Goal: Task Accomplishment & Management: Use online tool/utility

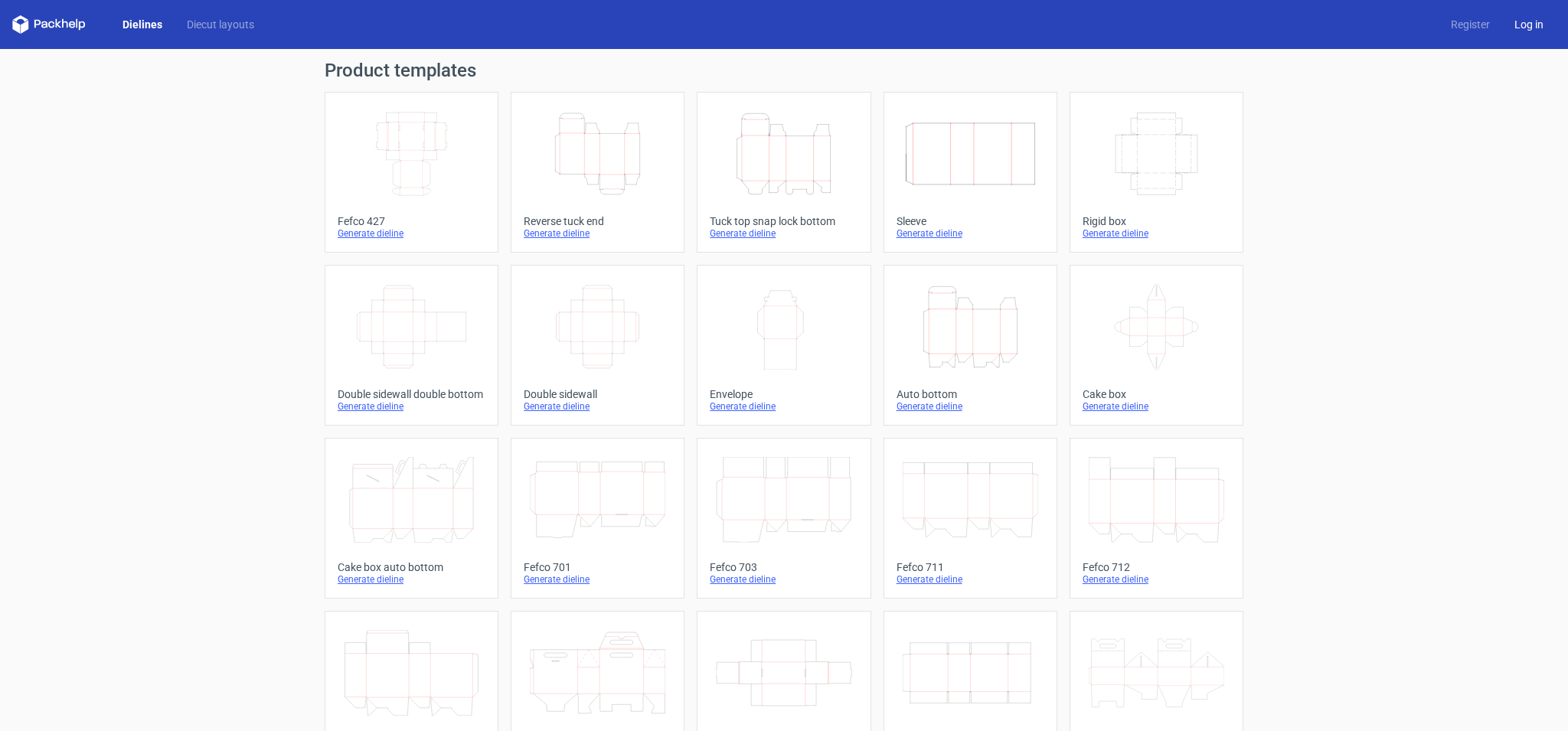
click at [1517, 29] on link "Log in" at bounding box center [1529, 24] width 54 height 16
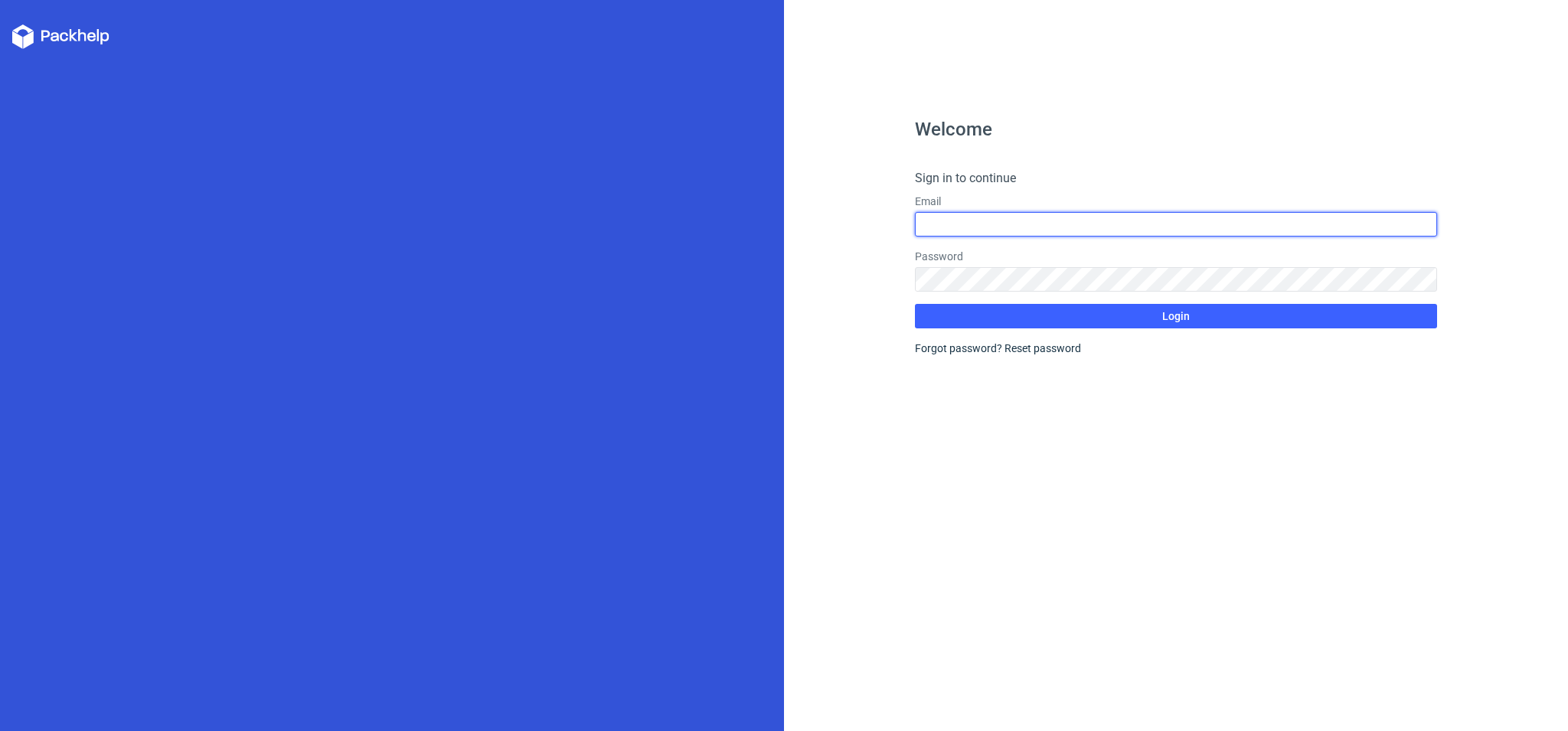
click at [984, 236] on input "text" at bounding box center [1175, 224] width 522 height 24
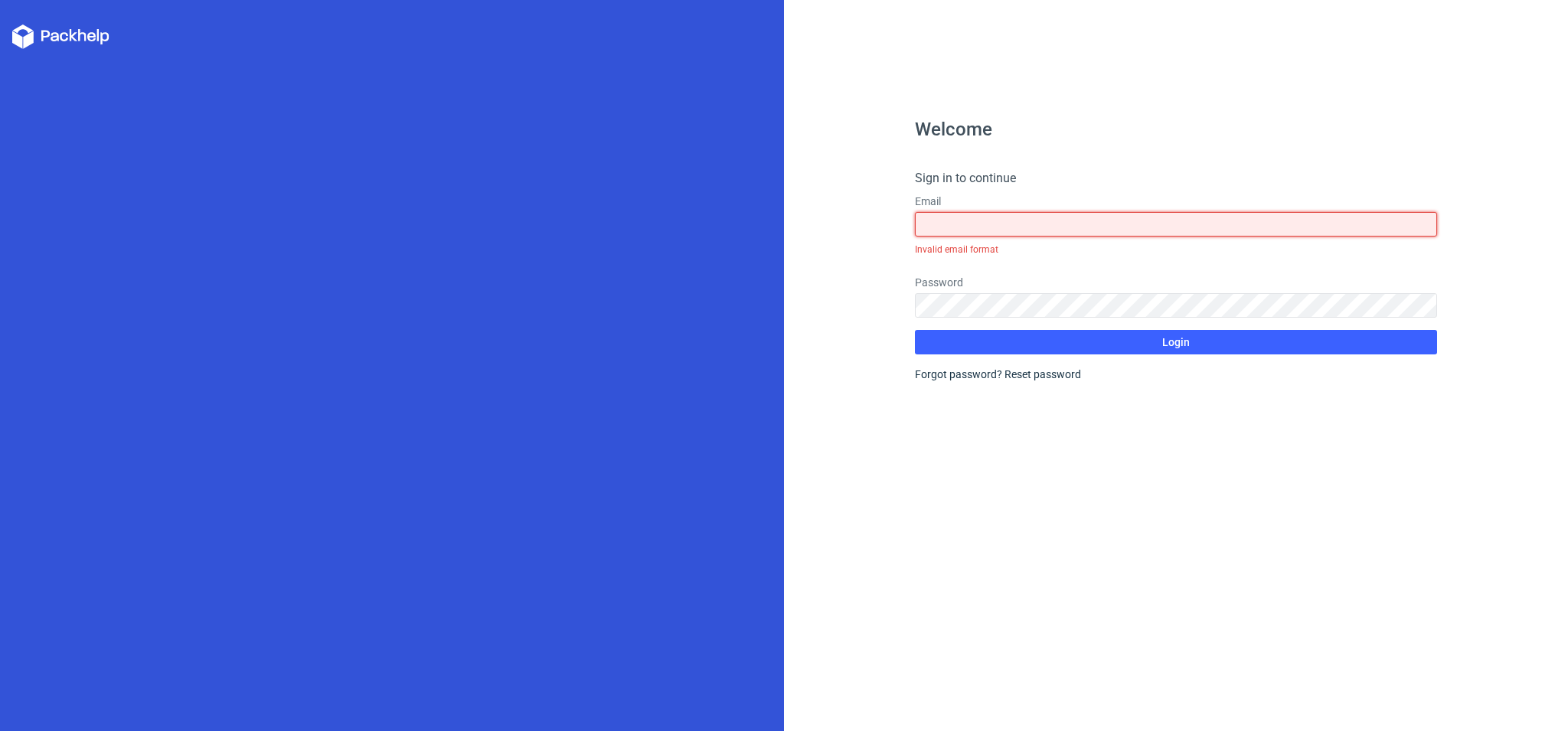
paste input "[EMAIL_ADDRESS][DOMAIN_NAME] m!EDjpqeyNS9d!7"
click at [1072, 220] on input "[EMAIL_ADDRESS][DOMAIN_NAME] m!EDjpqeyNS9d!7" at bounding box center [1175, 224] width 522 height 24
click at [1078, 223] on input "[EMAIL_ADDRESS][DOMAIN_NAME] m!EDjpqeyNS9d!7" at bounding box center [1175, 224] width 522 height 24
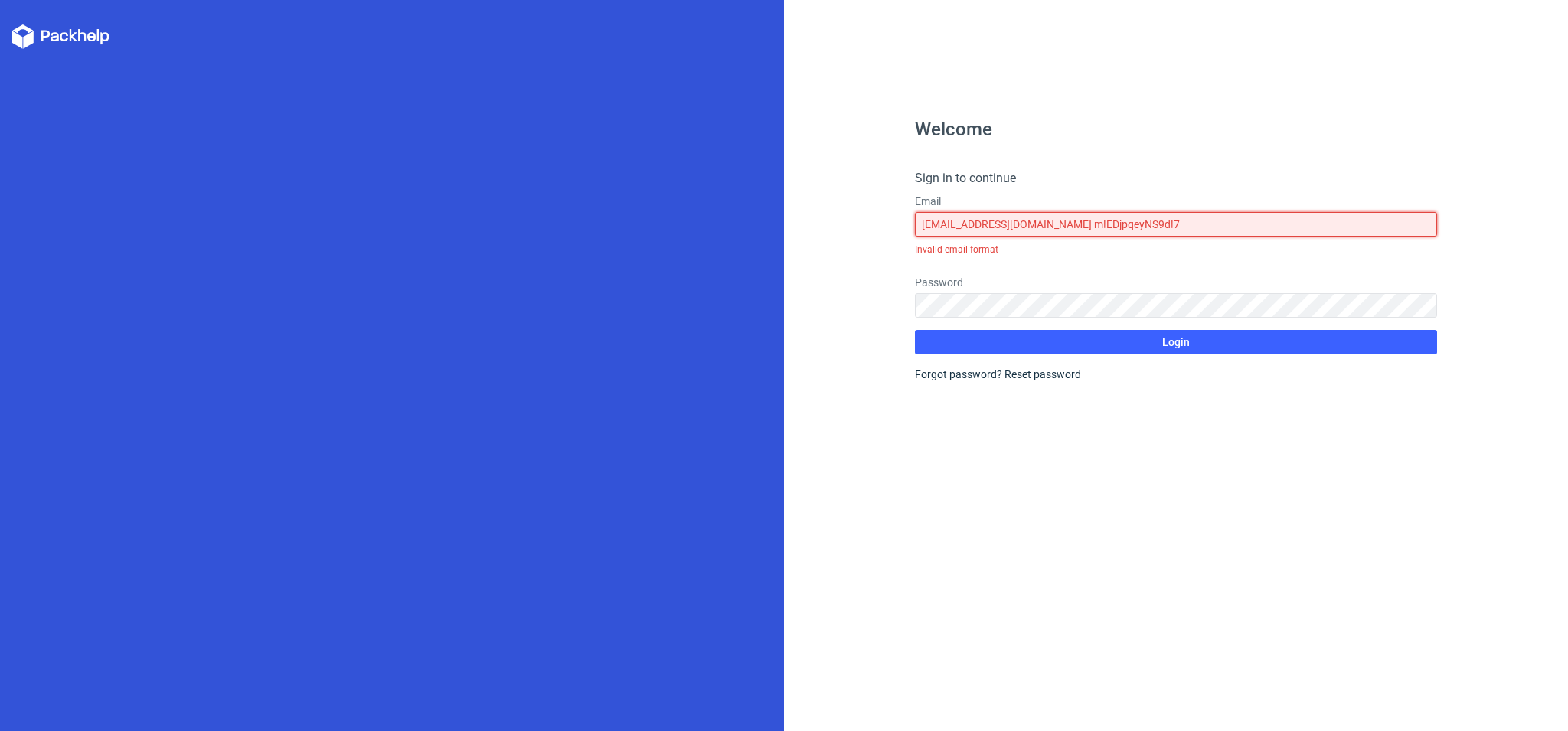
click at [1078, 223] on input "[EMAIL_ADDRESS][DOMAIN_NAME] m!EDjpqeyNS9d!7" at bounding box center [1175, 224] width 522 height 24
paste input "text"
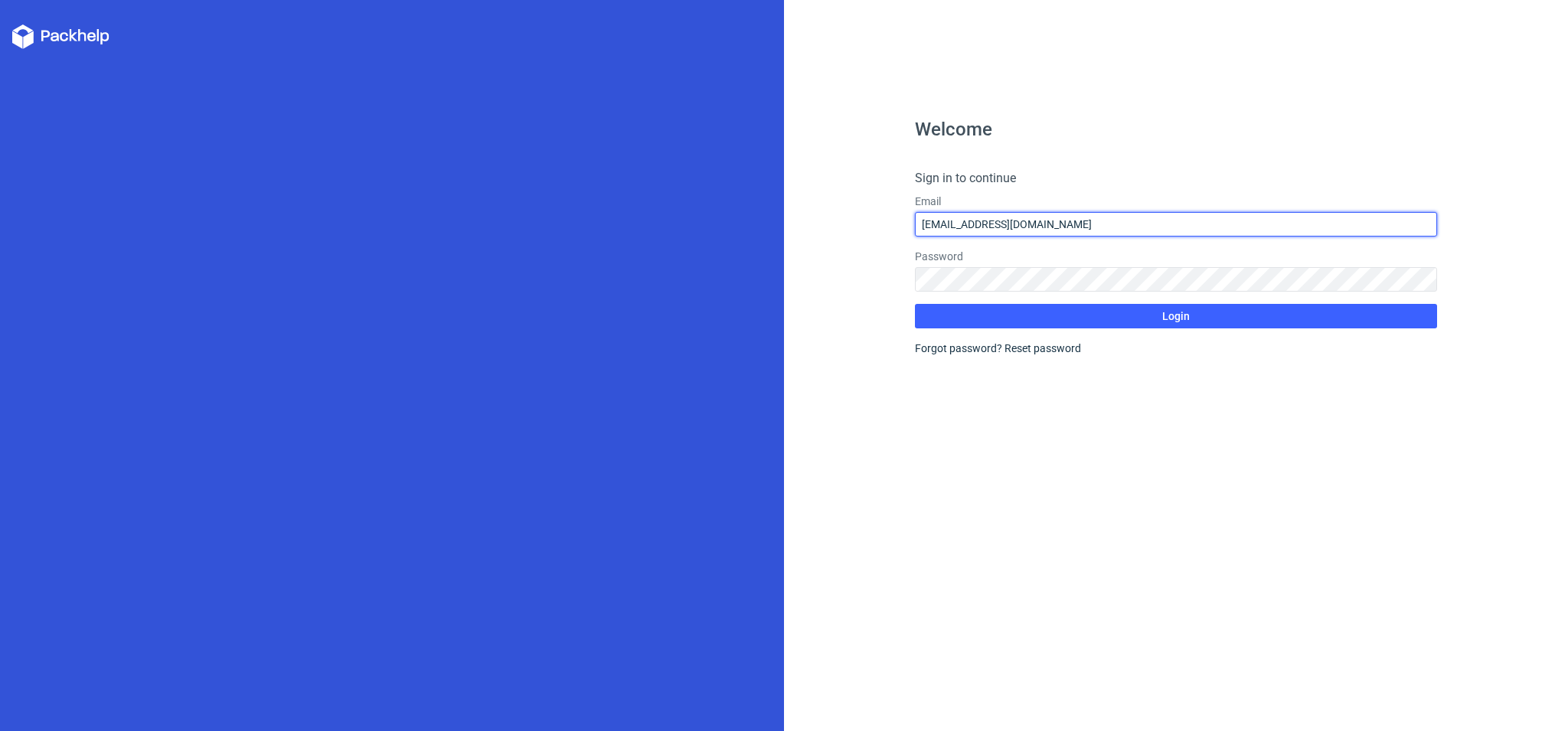
type input "[EMAIL_ADDRESS][DOMAIN_NAME]"
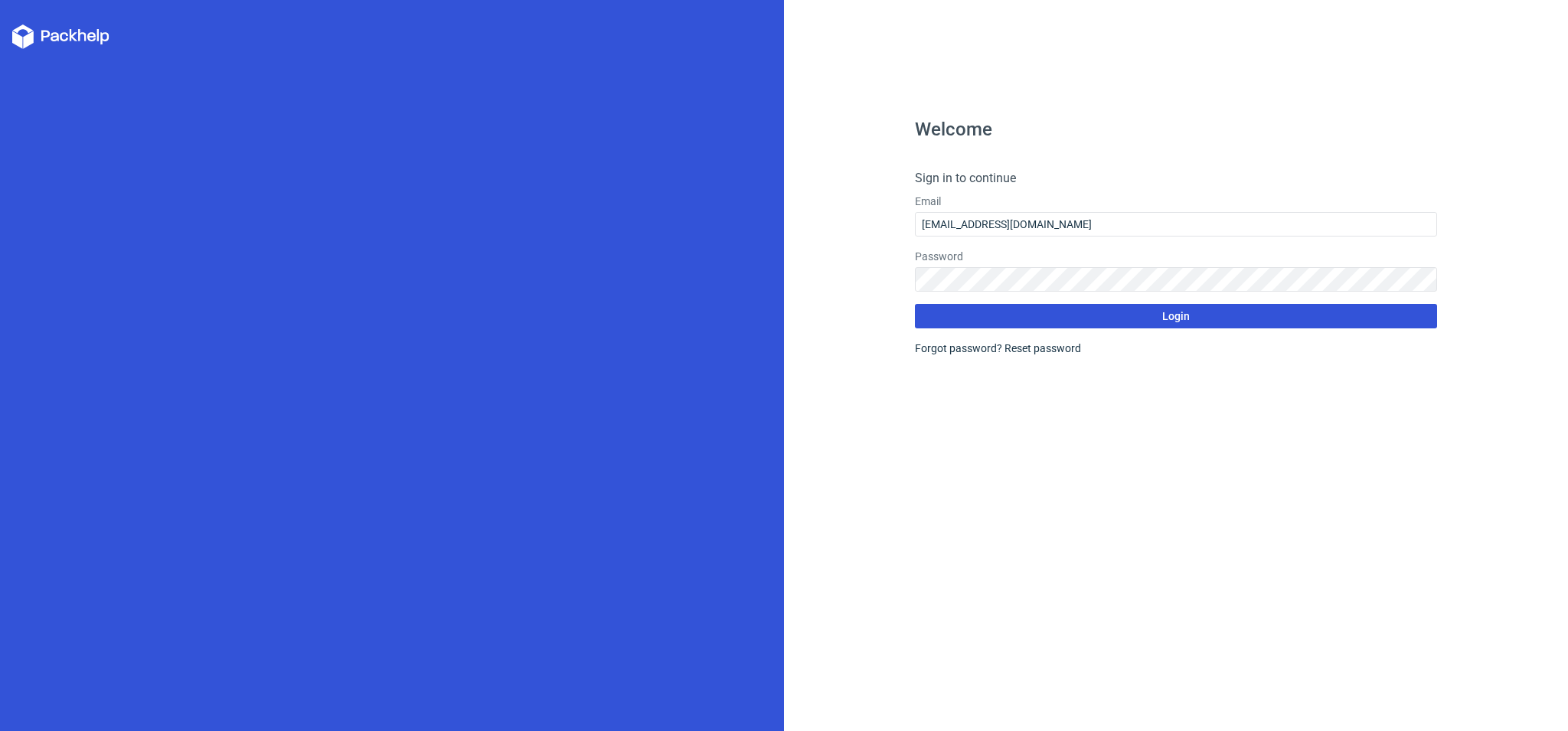
click at [1145, 317] on button "Login" at bounding box center [1175, 316] width 522 height 24
click at [1067, 320] on button "Login" at bounding box center [1175, 316] width 522 height 24
